Goal: Task Accomplishment & Management: Manage account settings

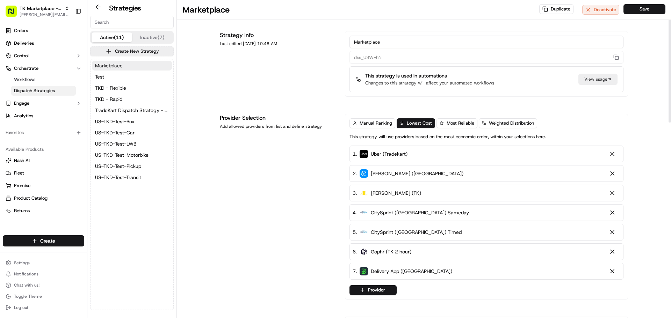
click at [131, 65] on button "Marketplace" at bounding box center [132, 66] width 80 height 10
click at [55, 48] on link "Deliveries" at bounding box center [43, 43] width 81 height 11
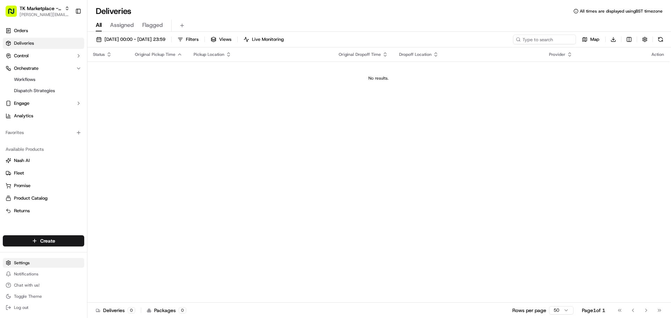
click at [28, 261] on html "TK Marketplace - TKD [EMAIL_ADDRESS][DOMAIN_NAME] Toggle Sidebar Orders Deliver…" at bounding box center [335, 159] width 671 height 318
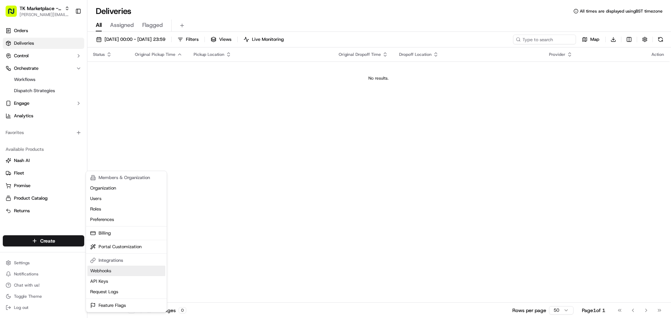
click at [110, 272] on link "Webhooks" at bounding box center [126, 271] width 78 height 10
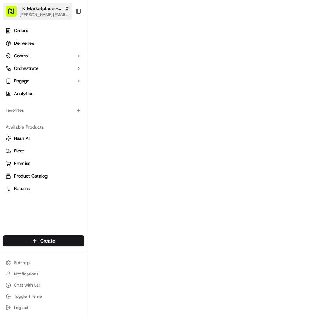
click at [57, 12] on span "TK Marketplace - TKD" at bounding box center [41, 8] width 42 height 7
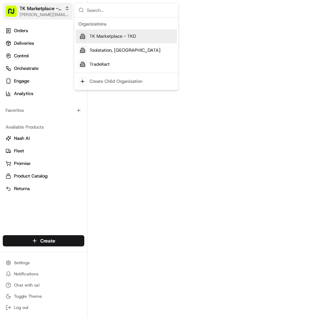
click at [64, 10] on div "TK Marketplace - TKD" at bounding box center [45, 8] width 50 height 7
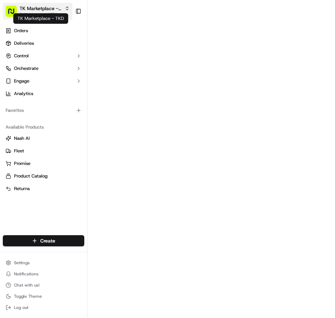
click at [53, 10] on span "TK Marketplace - TKD" at bounding box center [41, 8] width 42 height 7
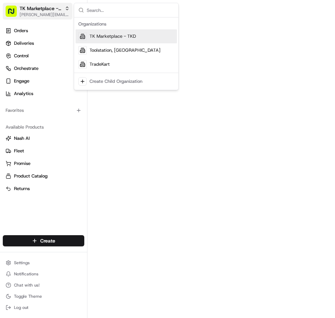
click at [66, 11] on div "TK Marketplace - TKD" at bounding box center [45, 8] width 50 height 7
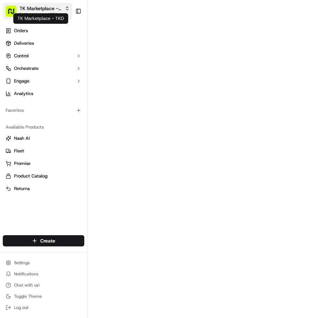
click at [61, 7] on span "TK Marketplace - TKD" at bounding box center [41, 8] width 42 height 7
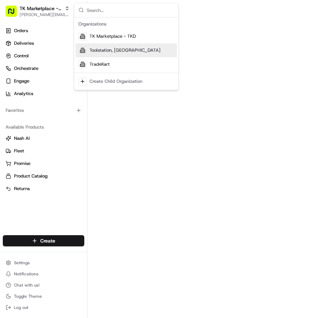
click at [106, 49] on span "Toolstation, [GEOGRAPHIC_DATA]" at bounding box center [124, 50] width 71 height 6
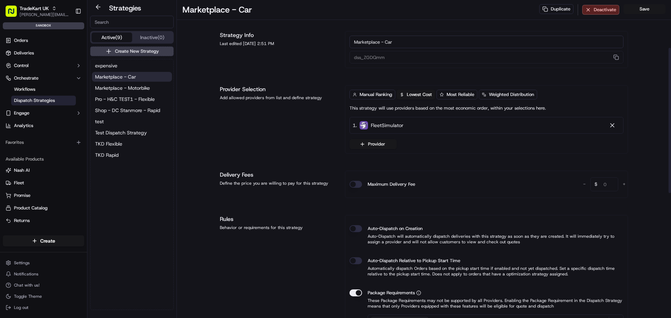
scroll to position [105, 0]
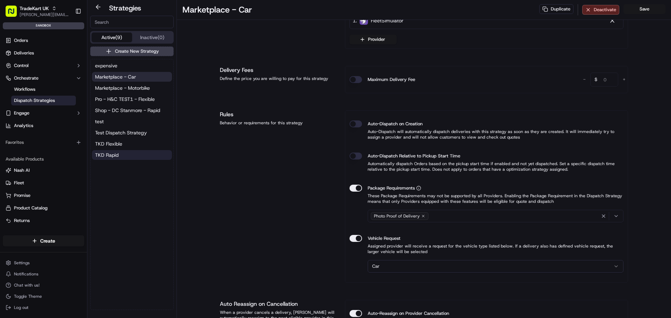
click at [118, 156] on span "TKD Rapid" at bounding box center [106, 155] width 23 height 7
